Goal: Transaction & Acquisition: Purchase product/service

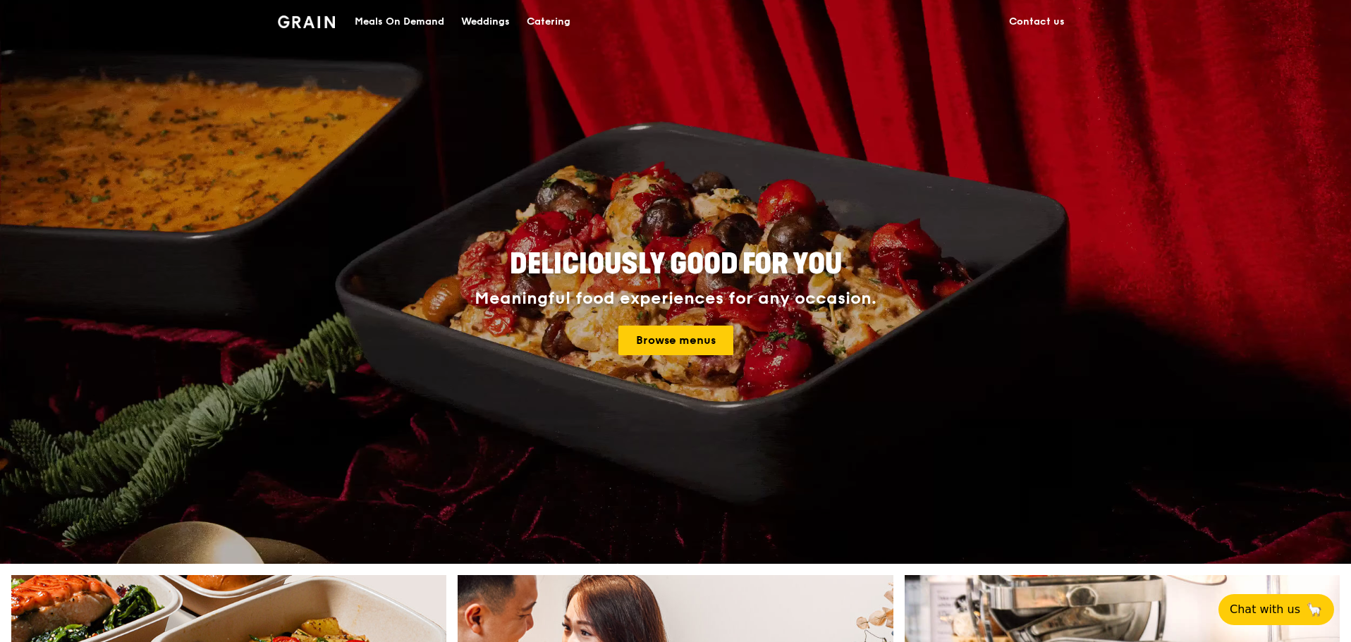
click at [541, 16] on div "Catering" at bounding box center [549, 22] width 44 height 42
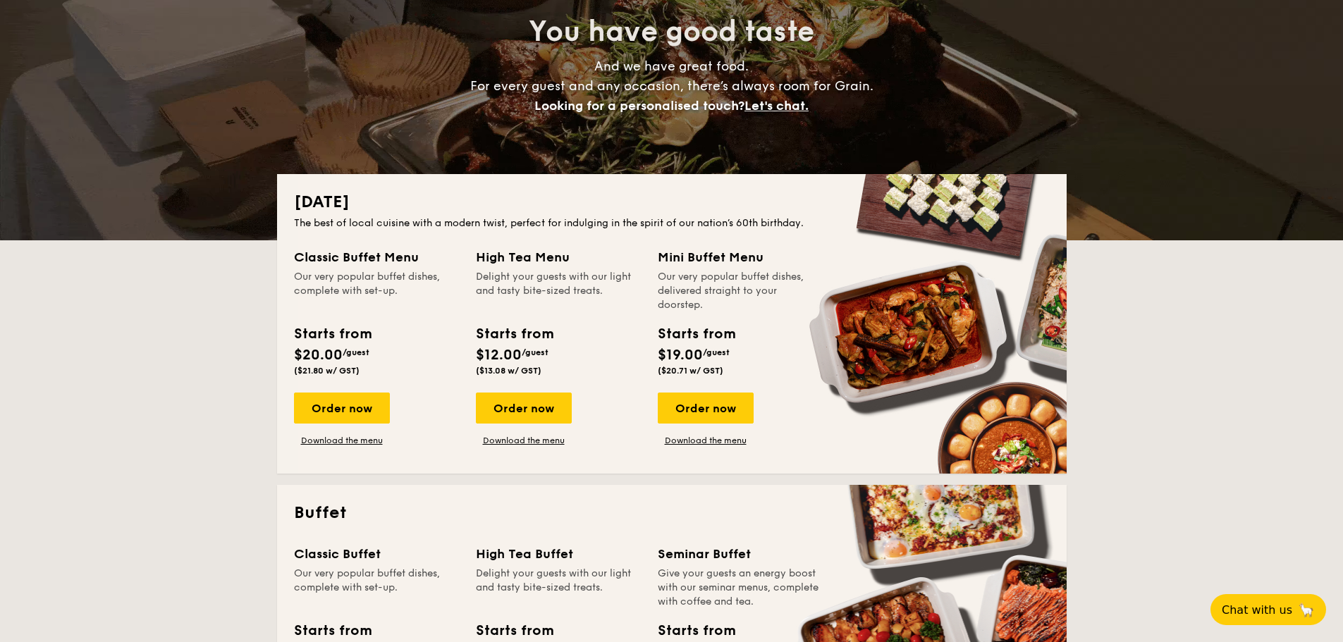
scroll to position [212, 0]
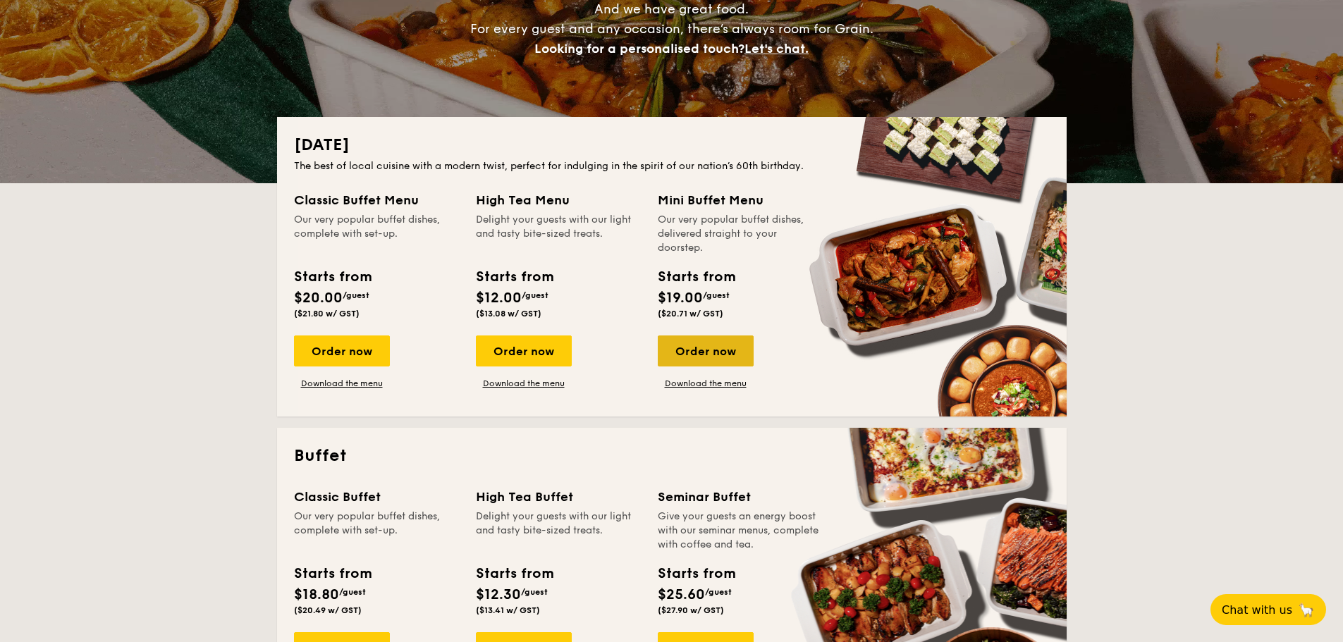
click at [697, 353] on div "Order now" at bounding box center [706, 351] width 96 height 31
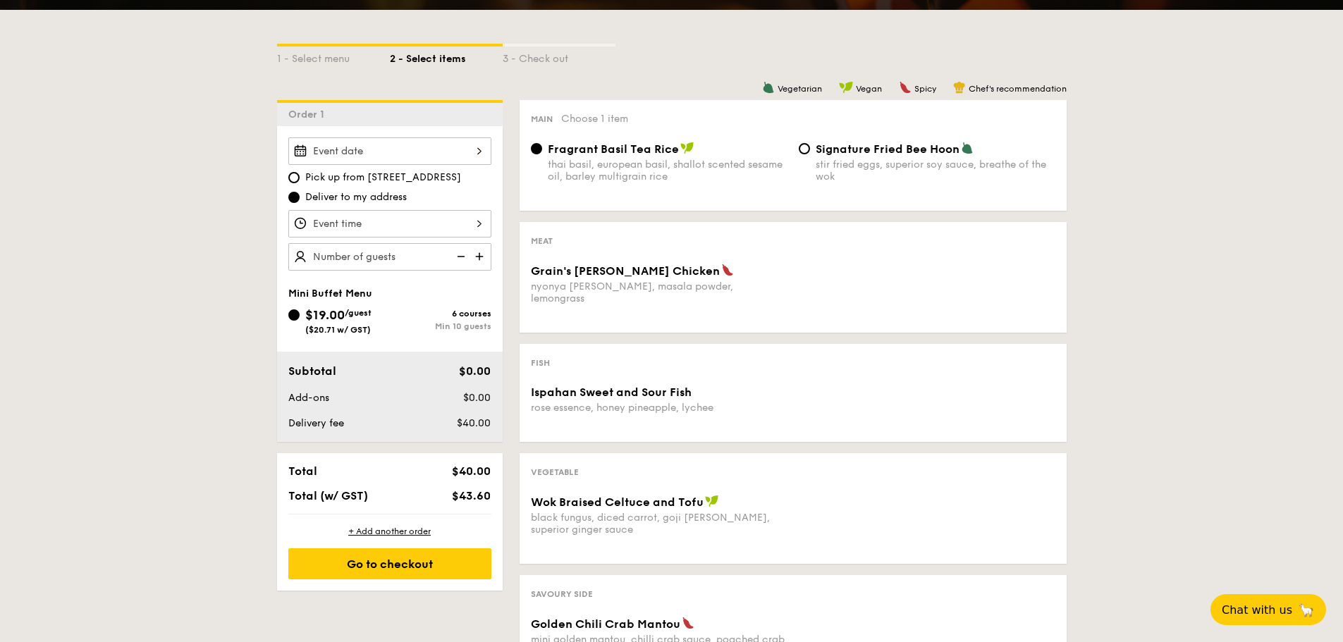
scroll to position [282, 0]
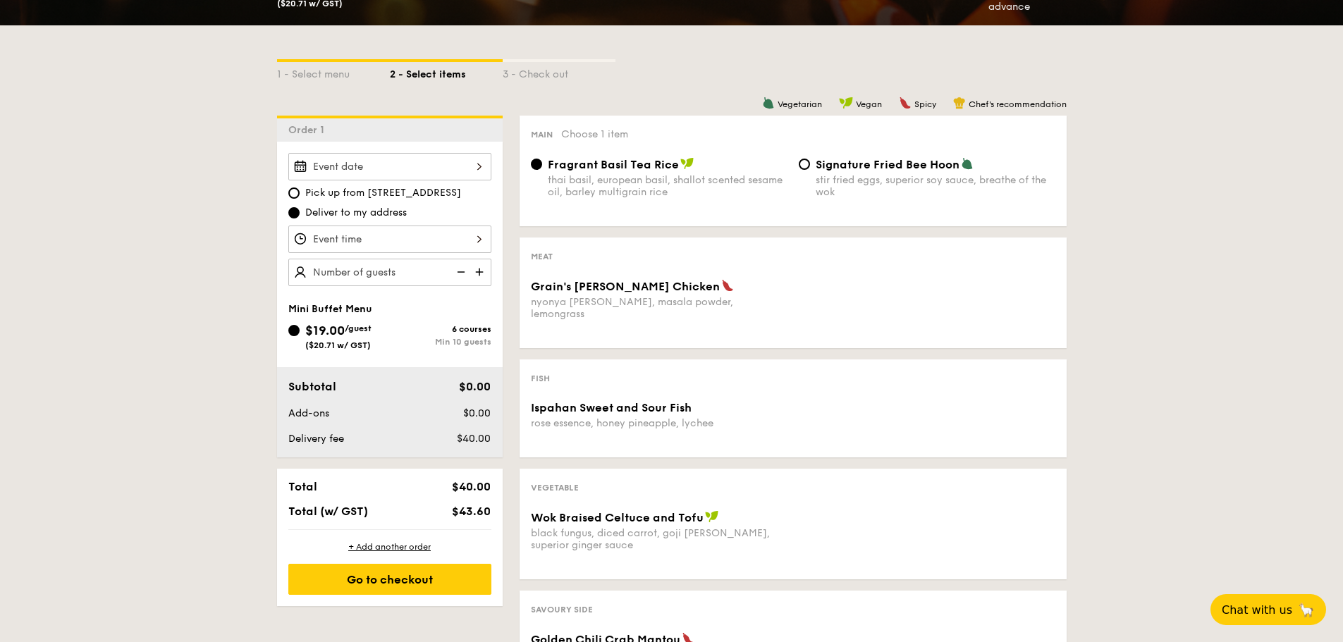
click at [560, 77] on div "3 - Check out" at bounding box center [559, 72] width 113 height 20
click at [312, 80] on div "1 - Select menu" at bounding box center [333, 72] width 113 height 20
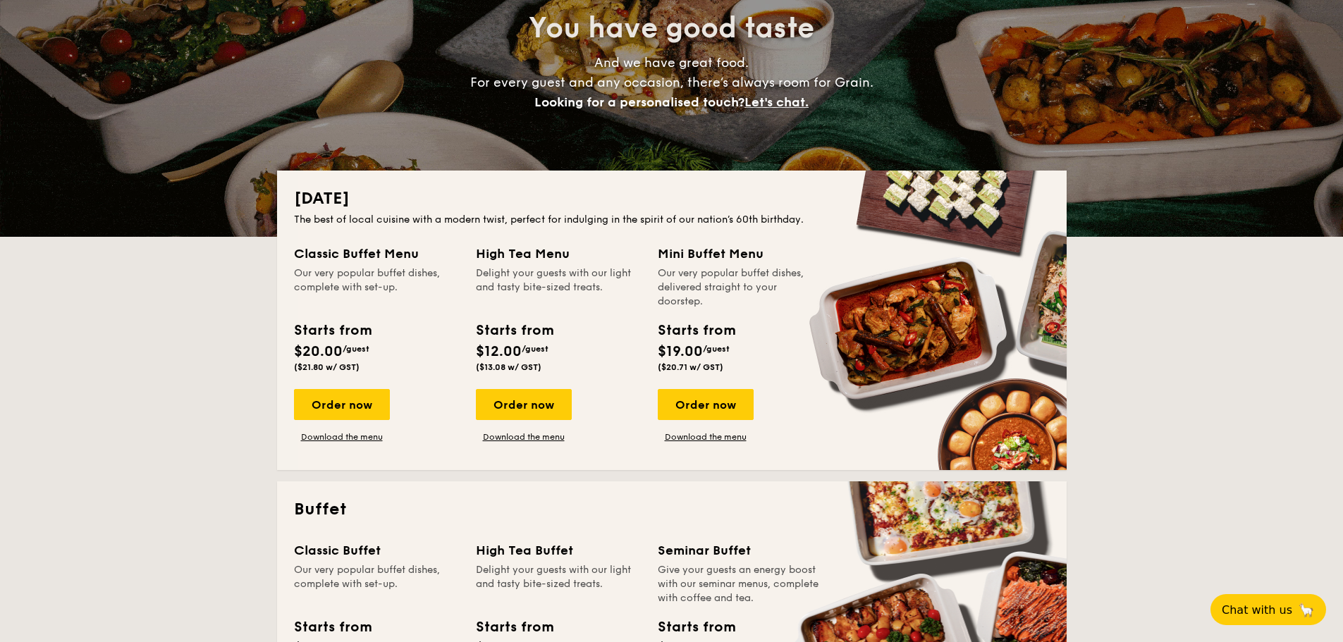
scroll to position [212, 0]
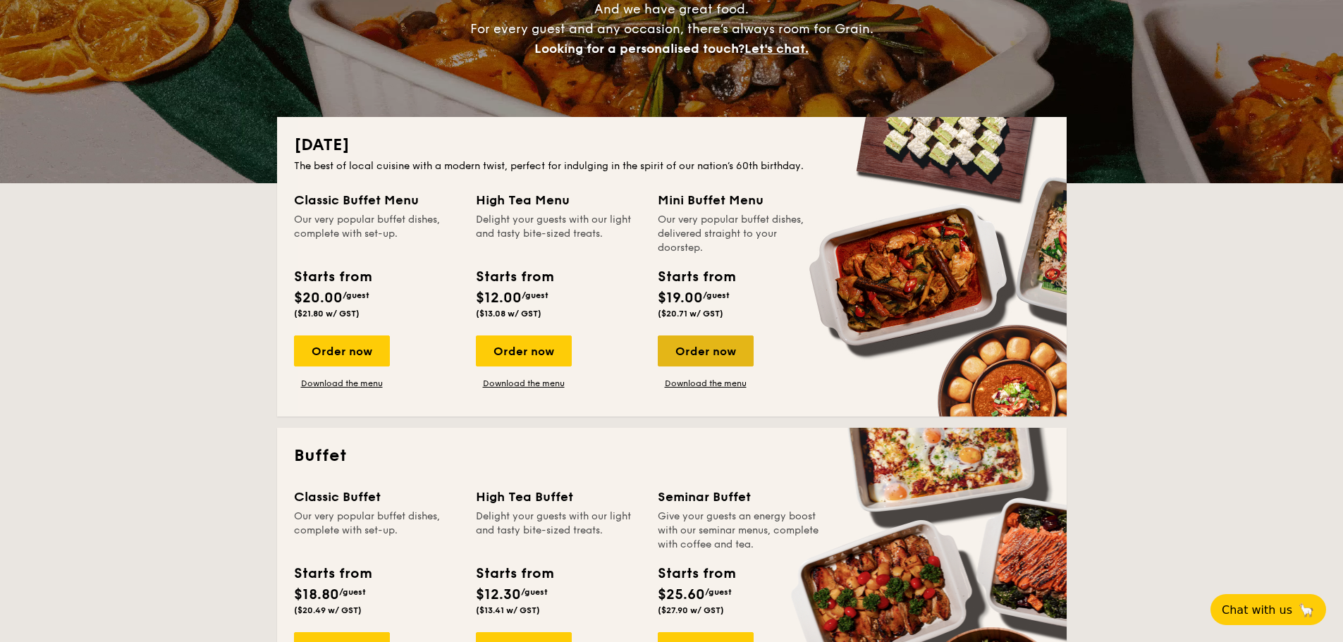
click at [727, 349] on div "Order now" at bounding box center [706, 351] width 96 height 31
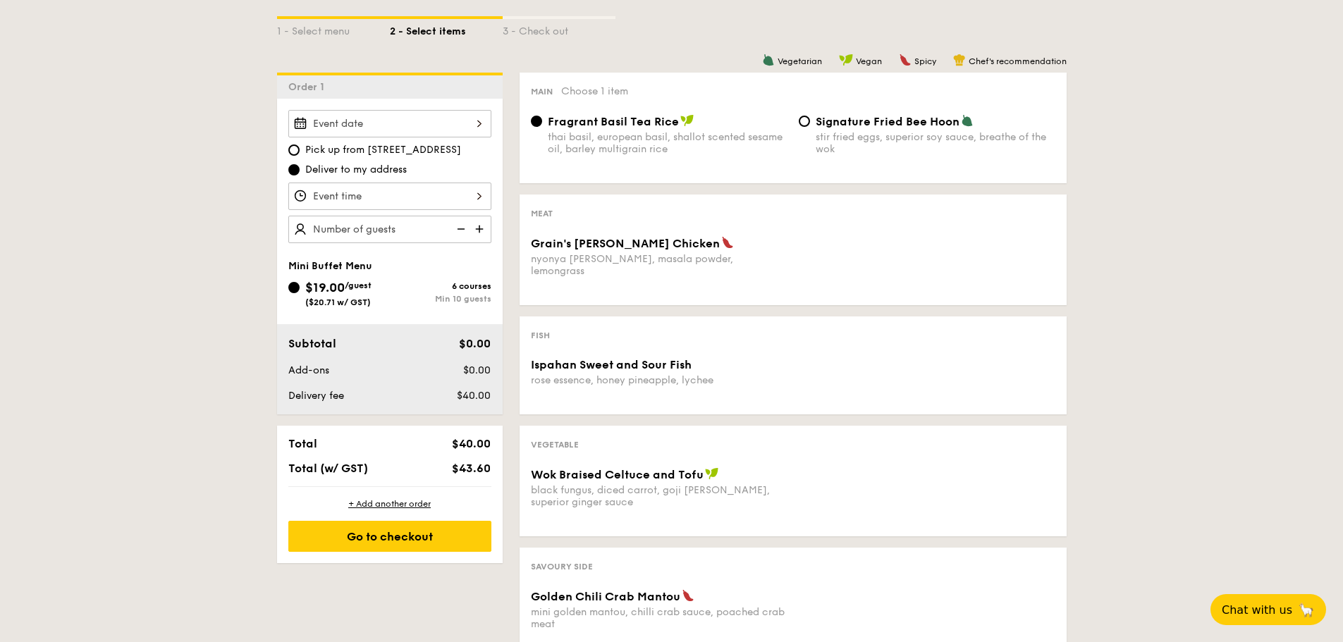
scroll to position [353, 0]
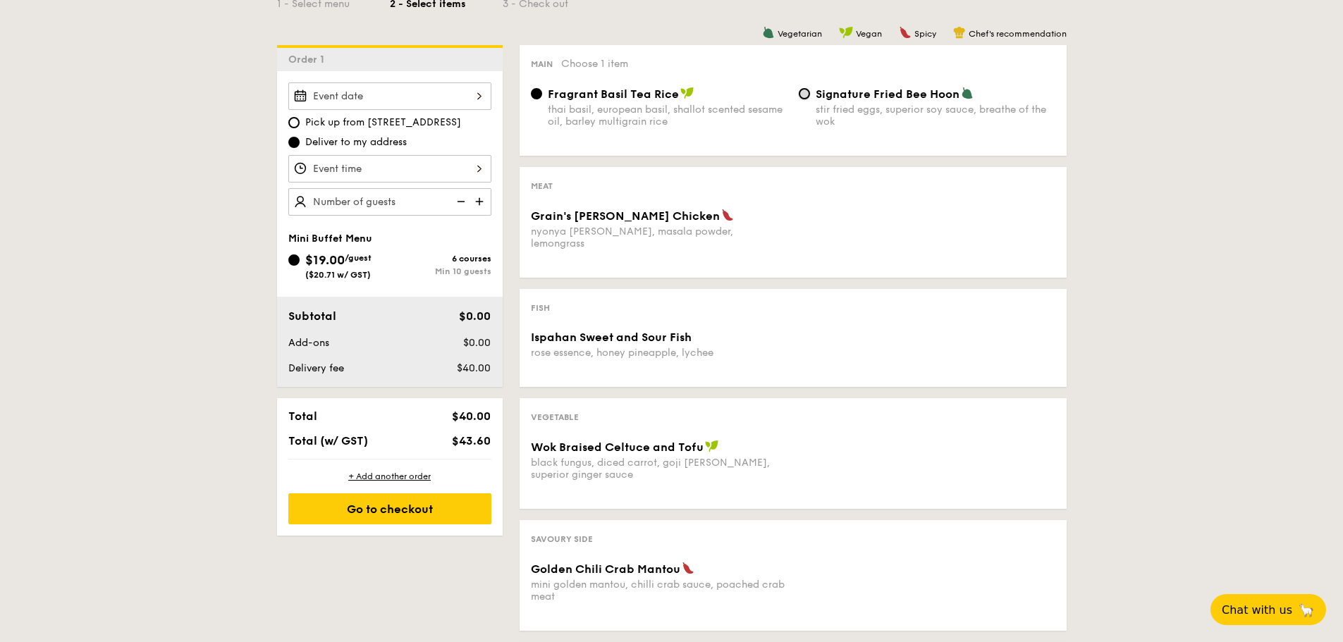
click at [800, 95] on input "Signature Fried Bee Hoon stir fried eggs, superior soy sauce, breathe of the wok" at bounding box center [804, 93] width 11 height 11
radio input "true"
click at [537, 92] on input "Fragrant Basil Tea Rice thai basil, european basil, shallot scented sesame oil,…" at bounding box center [536, 93] width 11 height 11
radio input "true"
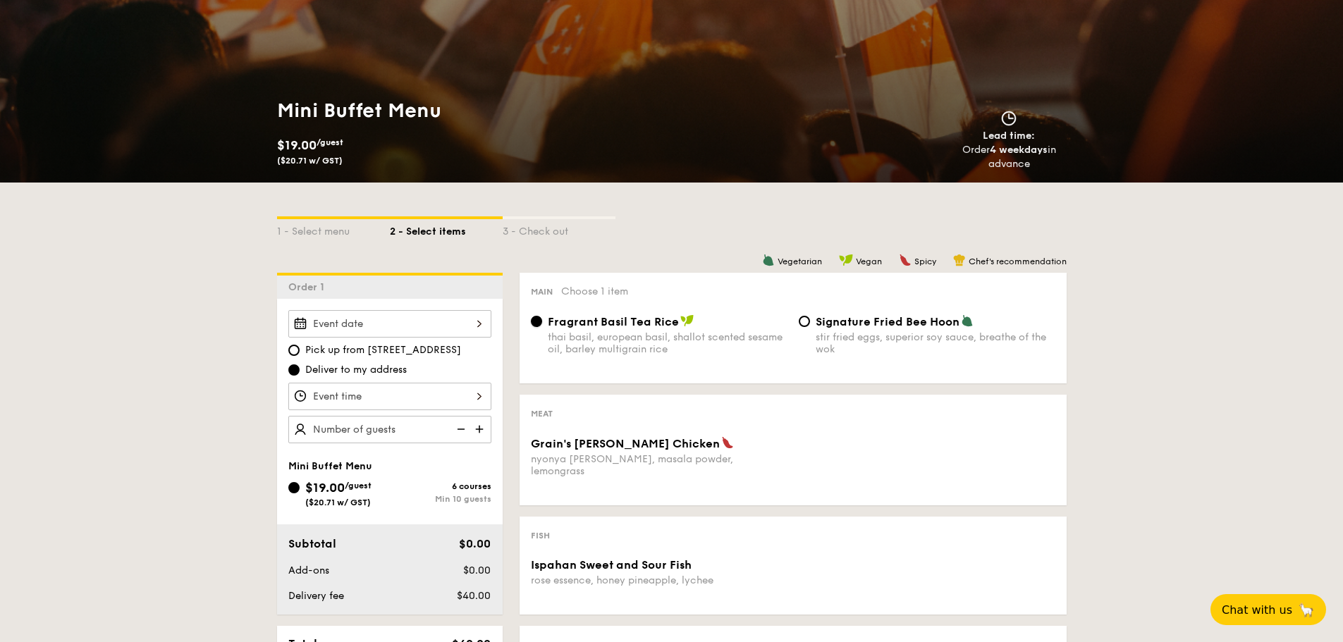
scroll to position [282, 0]
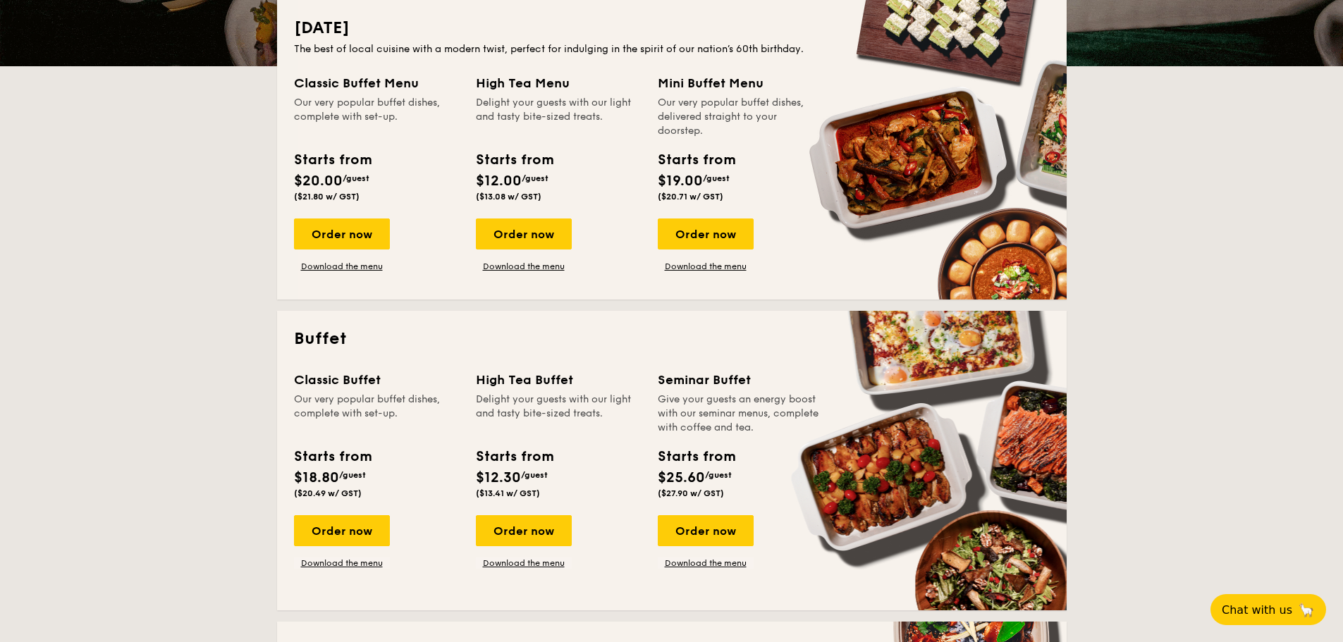
scroll to position [282, 0]
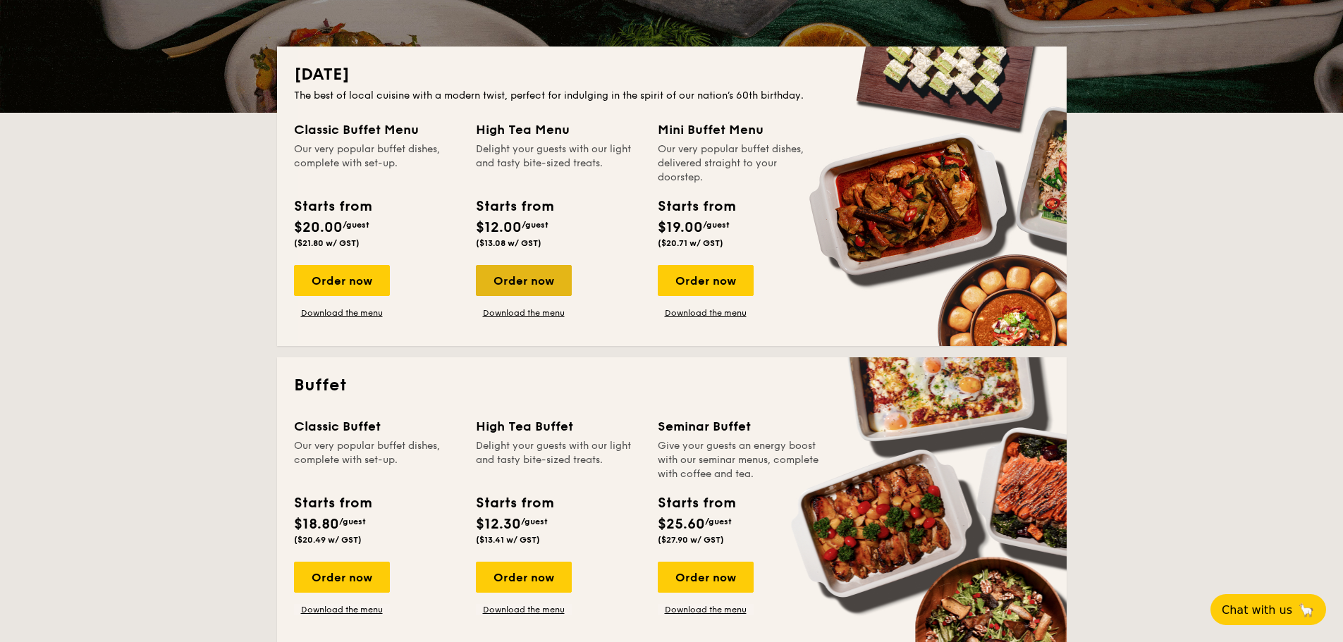
click at [522, 281] on div "Order now" at bounding box center [524, 280] width 96 height 31
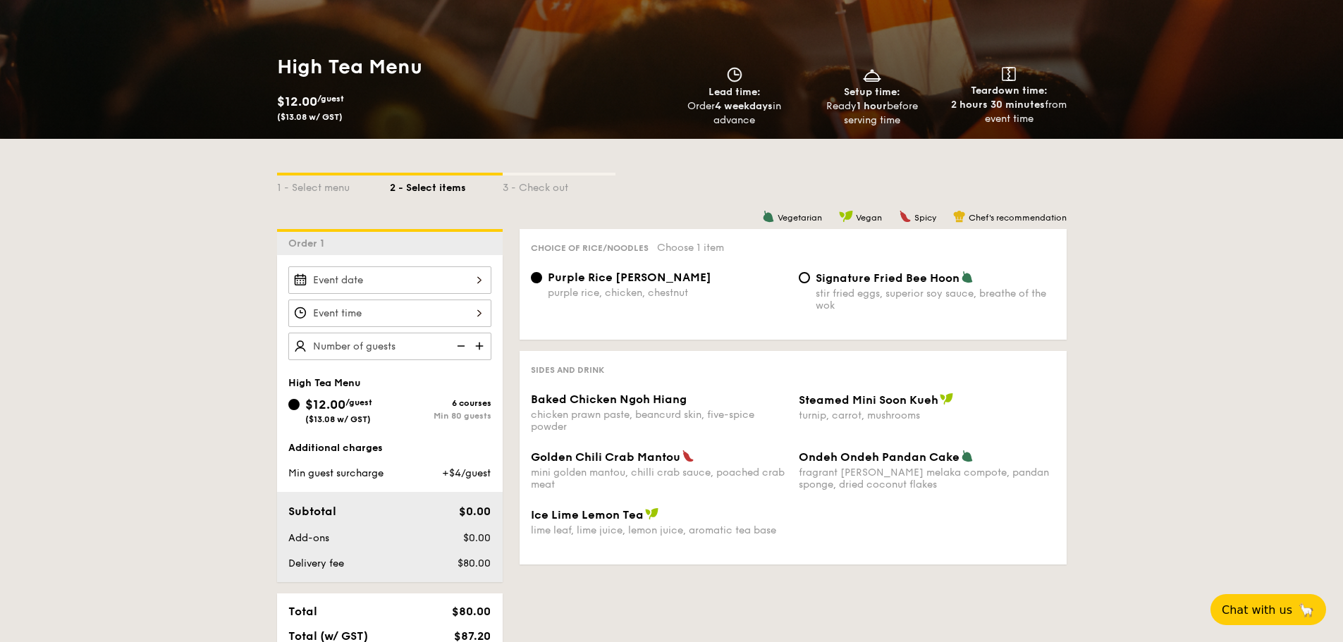
scroll to position [282, 0]
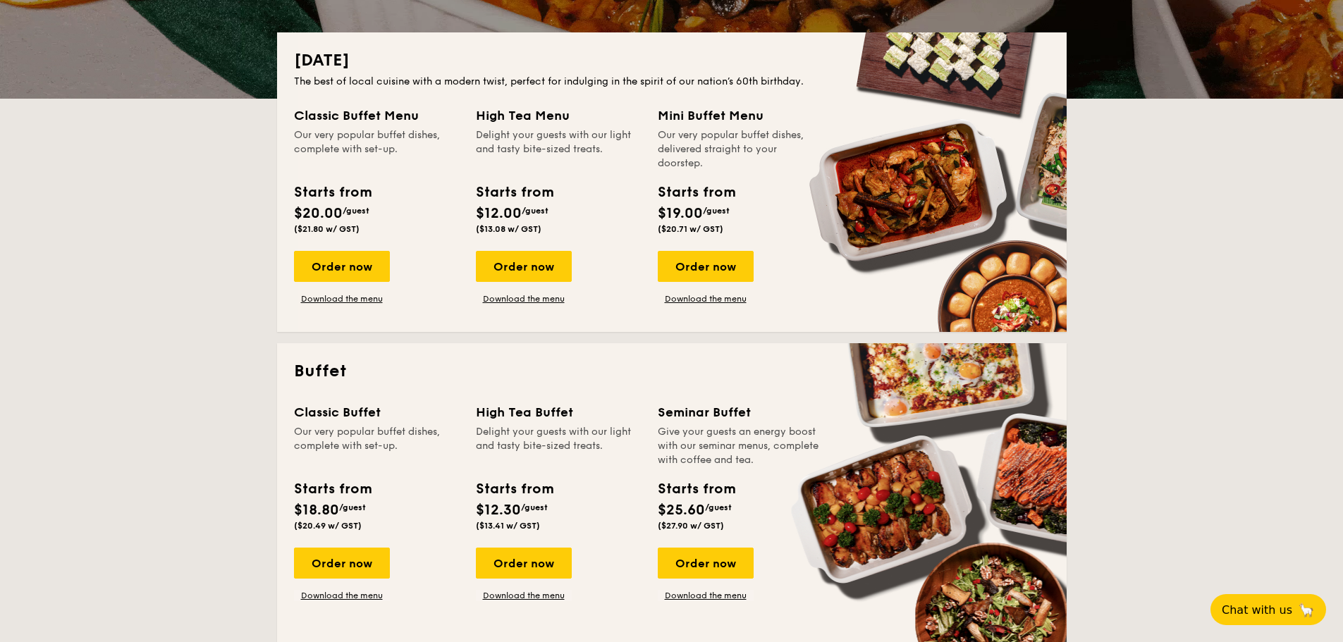
scroll to position [282, 0]
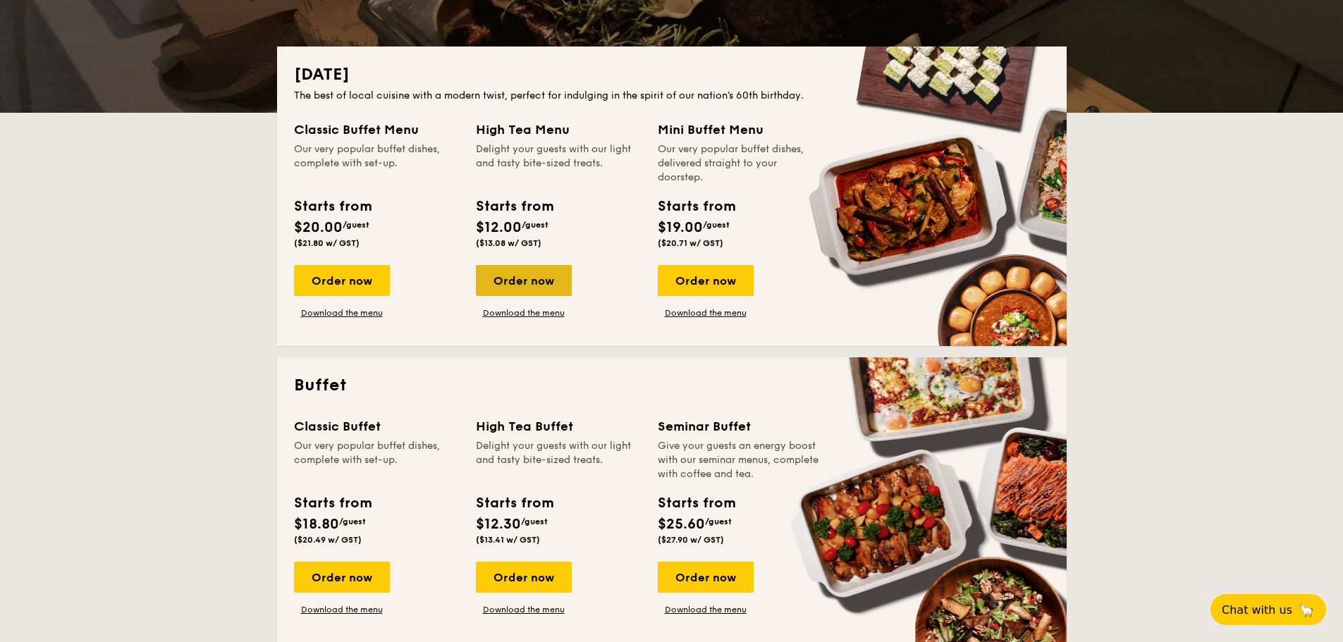
click at [558, 287] on div "Order now" at bounding box center [524, 280] width 96 height 31
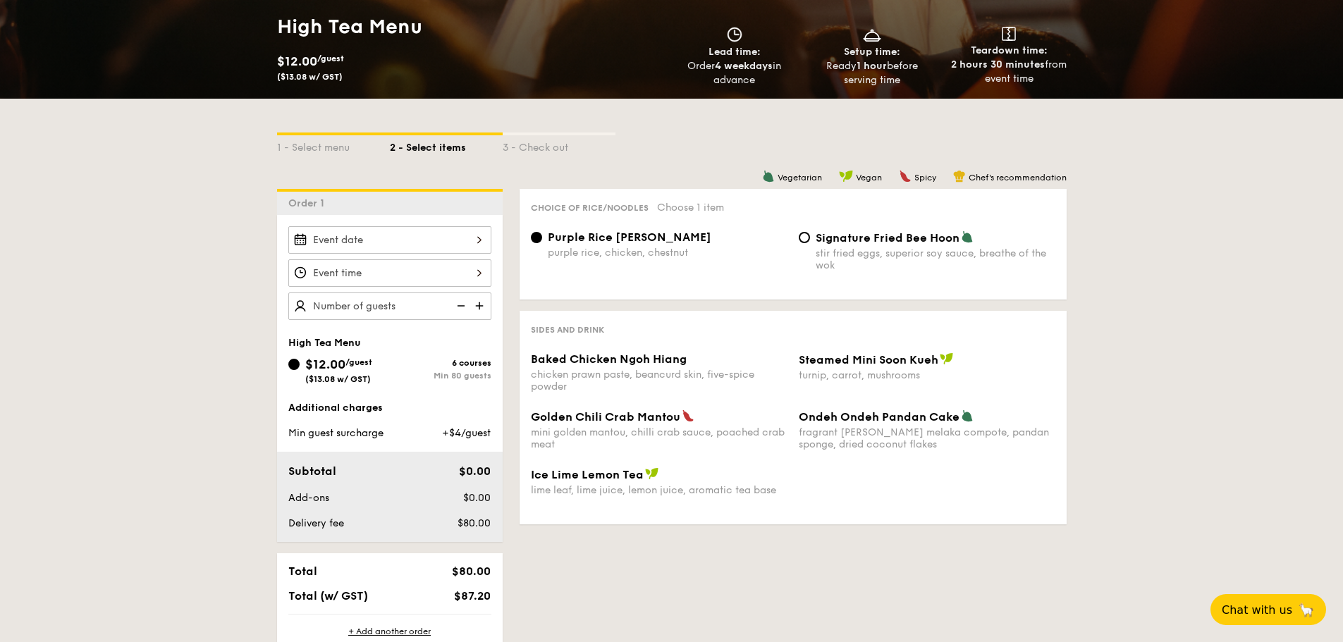
scroll to position [212, 0]
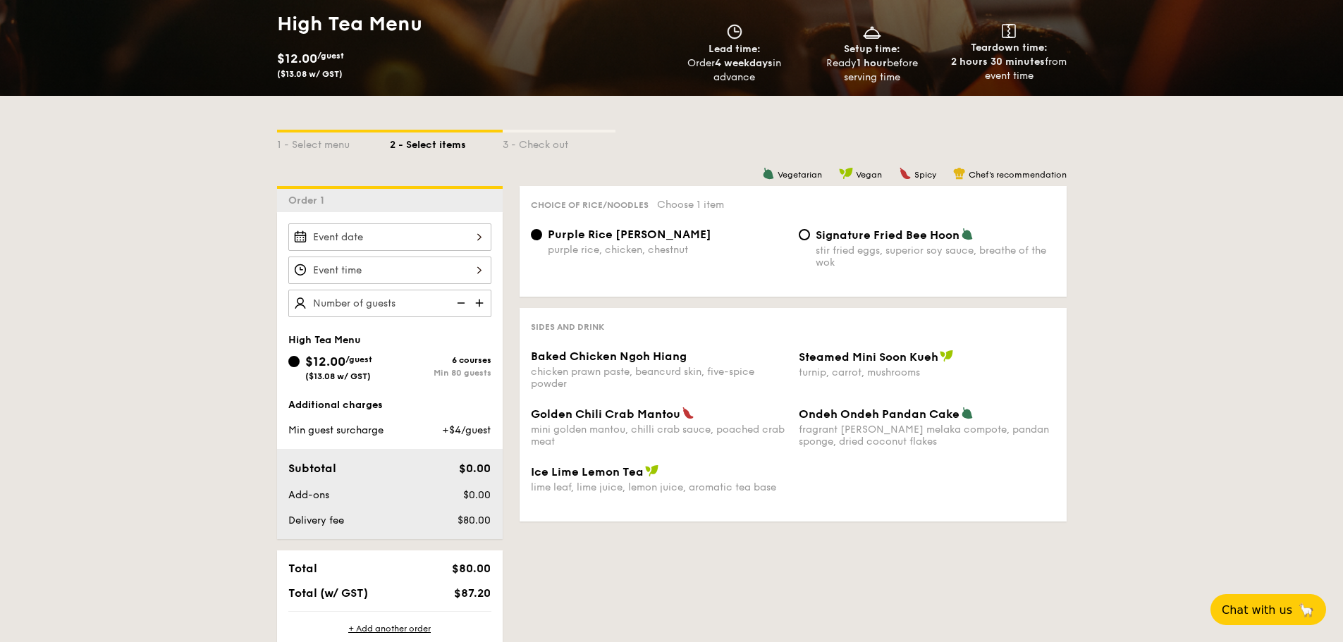
click at [639, 366] on div "chicken prawn paste, beancurd skin, five-spice powder" at bounding box center [659, 378] width 257 height 24
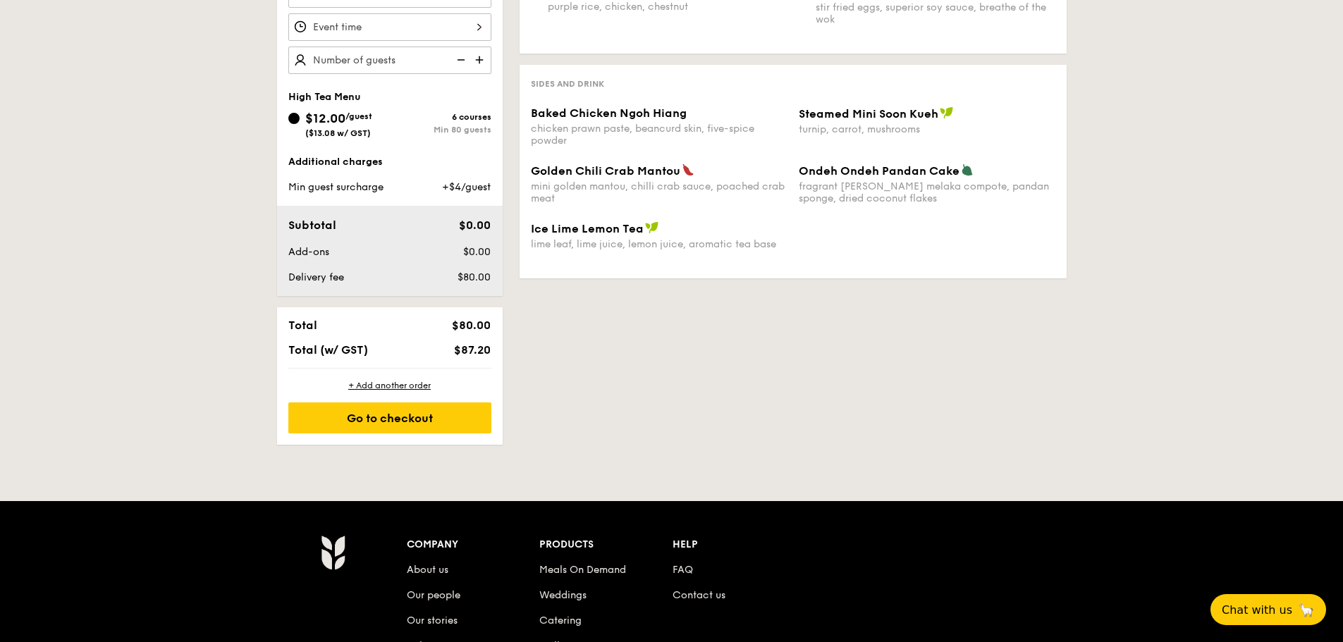
scroll to position [494, 0]
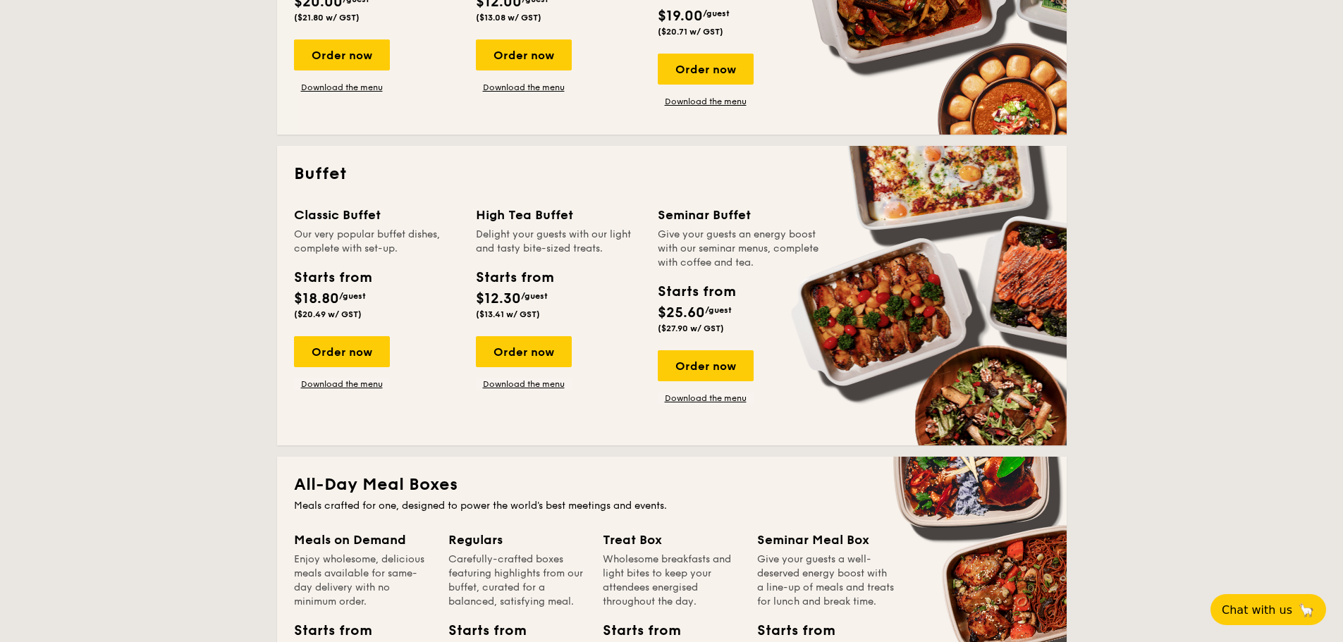
scroll to position [282, 0]
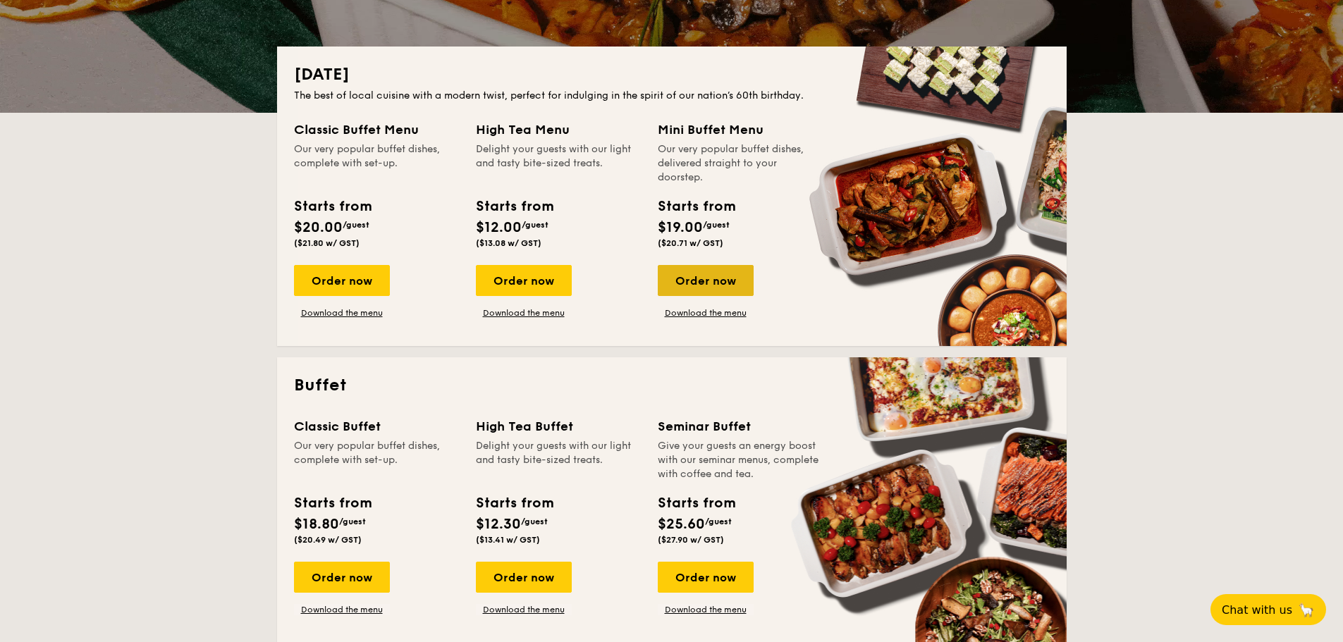
click at [710, 281] on div "Order now" at bounding box center [706, 280] width 96 height 31
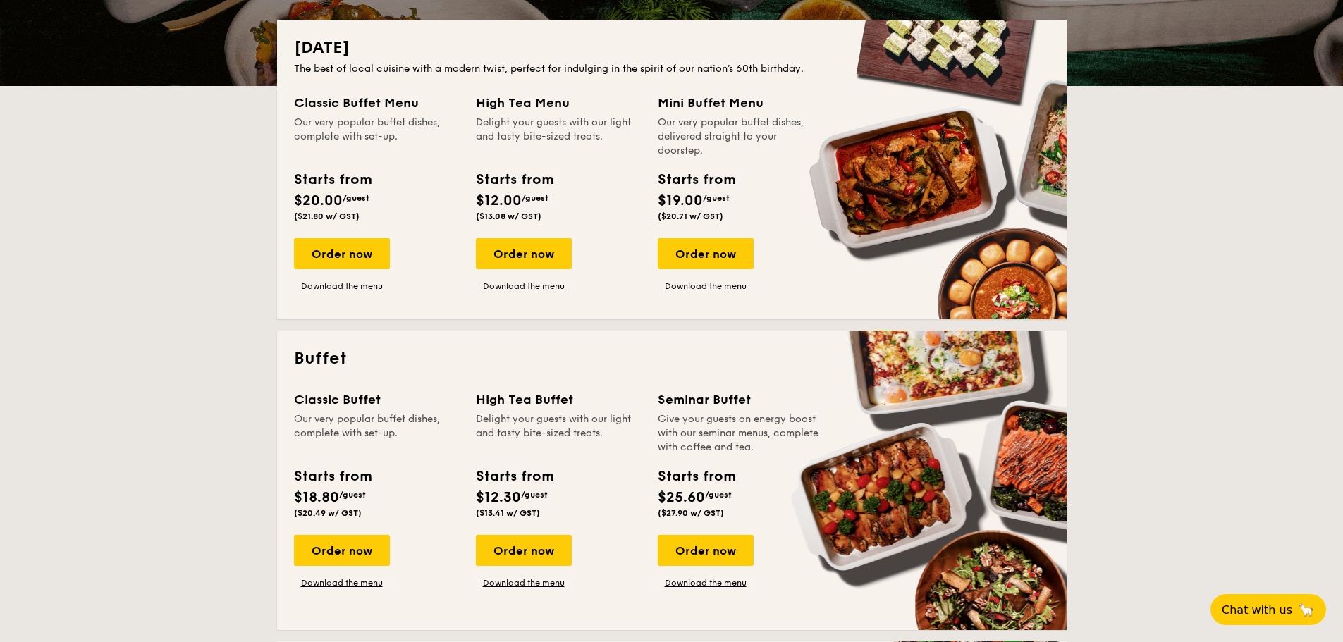
scroll to position [149, 0]
